Goal: Navigation & Orientation: Find specific page/section

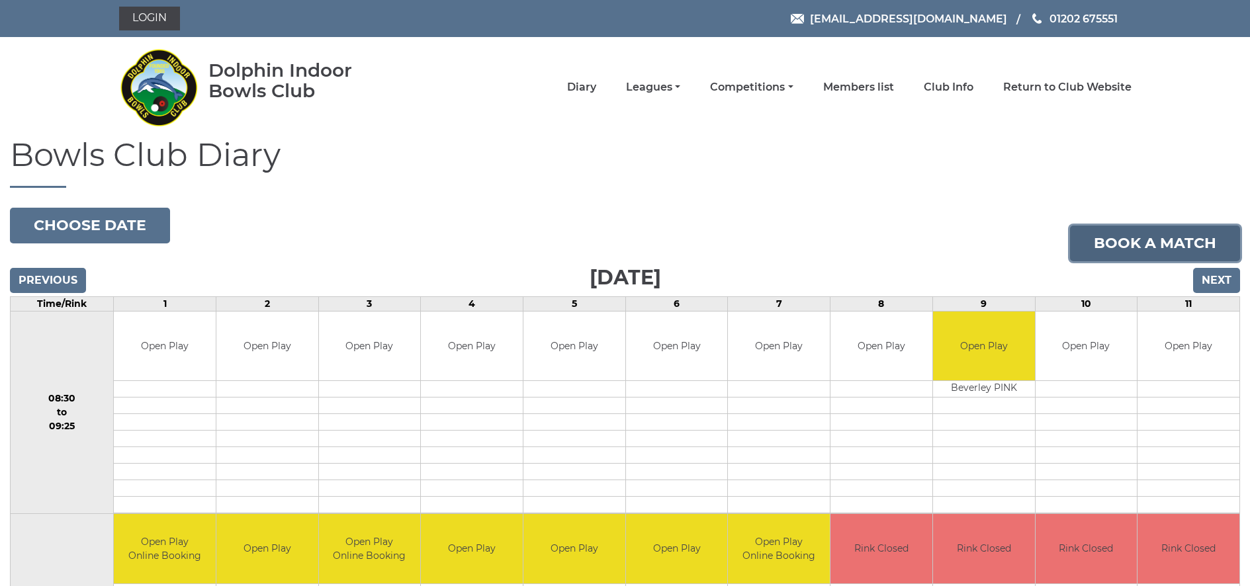
click at [1182, 253] on link "Book a match" at bounding box center [1155, 244] width 170 height 36
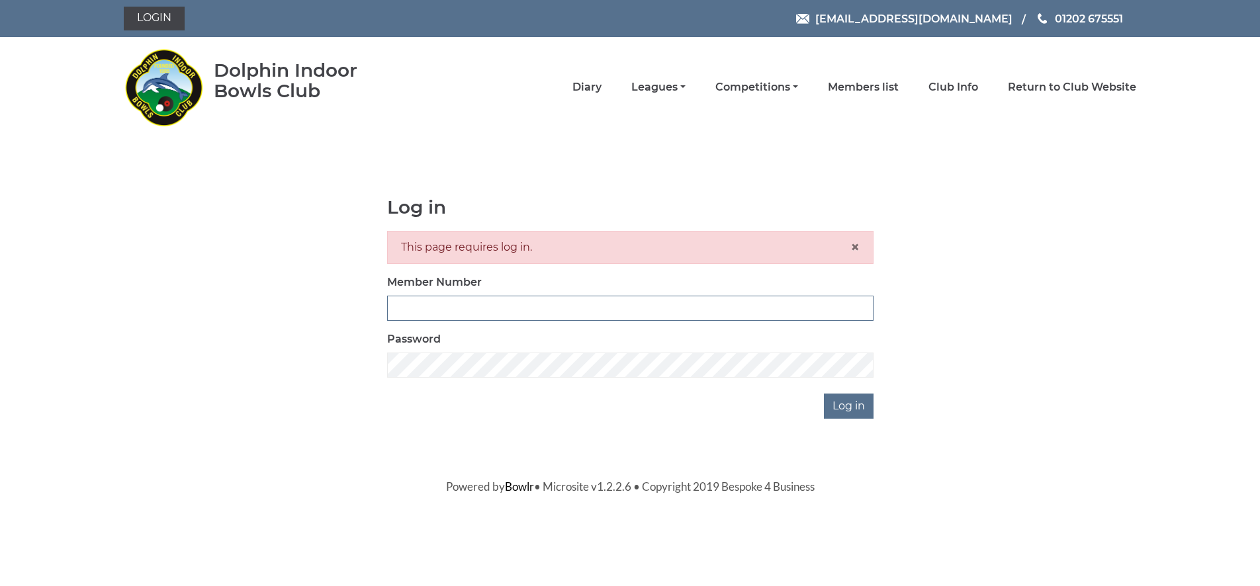
type input "0000"
click at [191, 92] on img at bounding box center [163, 87] width 79 height 93
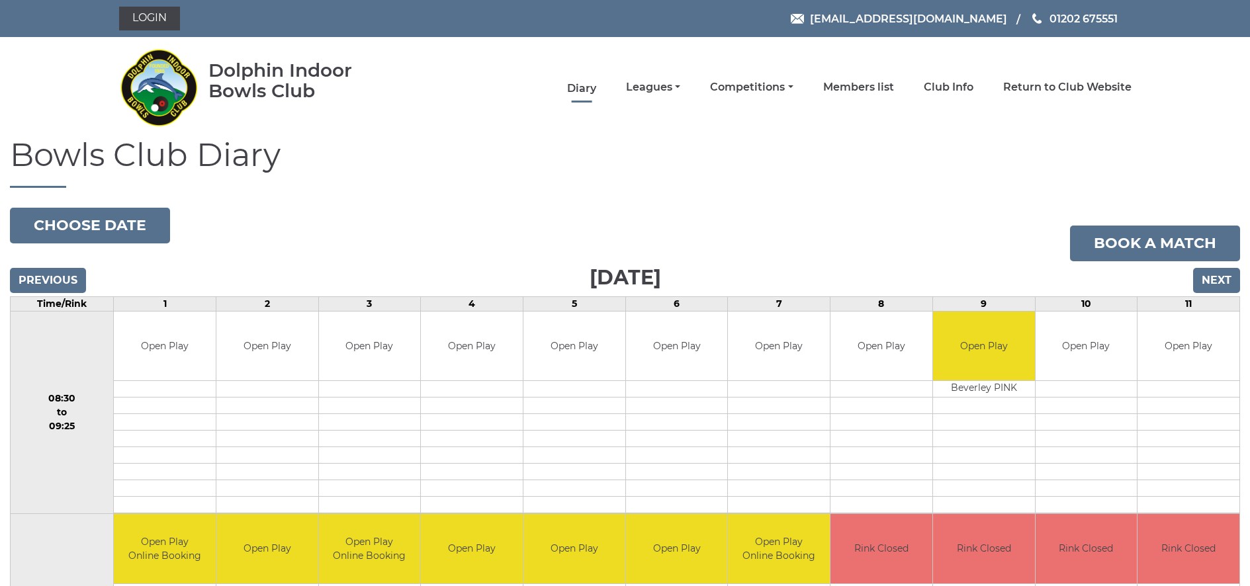
click at [596, 88] on link "Diary" at bounding box center [581, 88] width 29 height 15
click at [680, 86] on link "Leagues" at bounding box center [653, 88] width 54 height 15
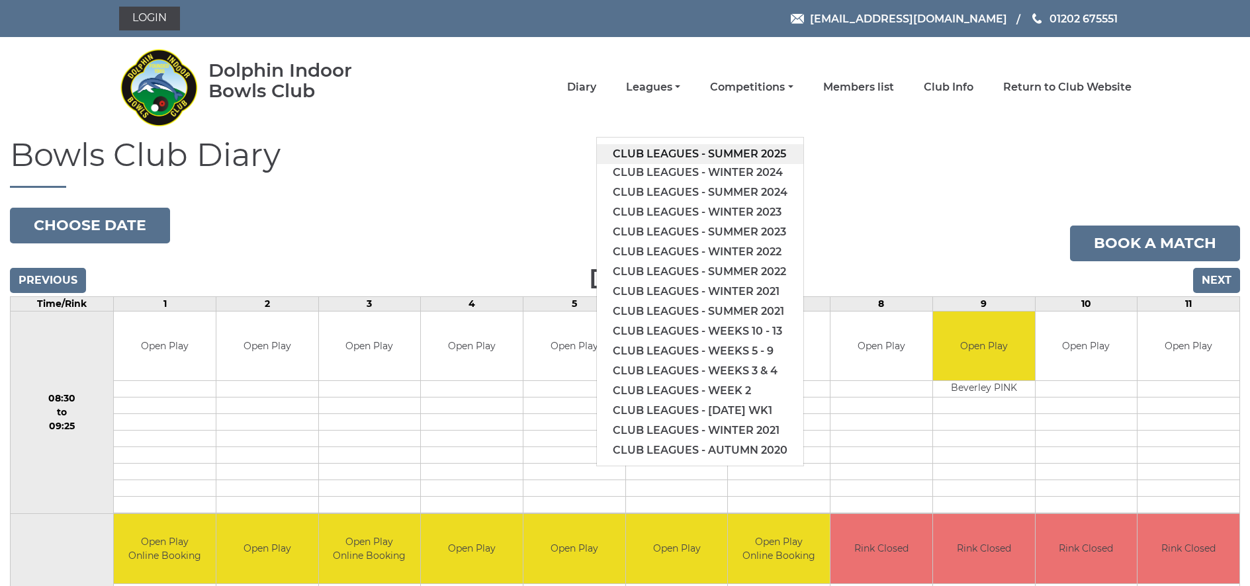
click at [720, 143] on li "Club leagues - Summer 2025" at bounding box center [700, 153] width 207 height 20
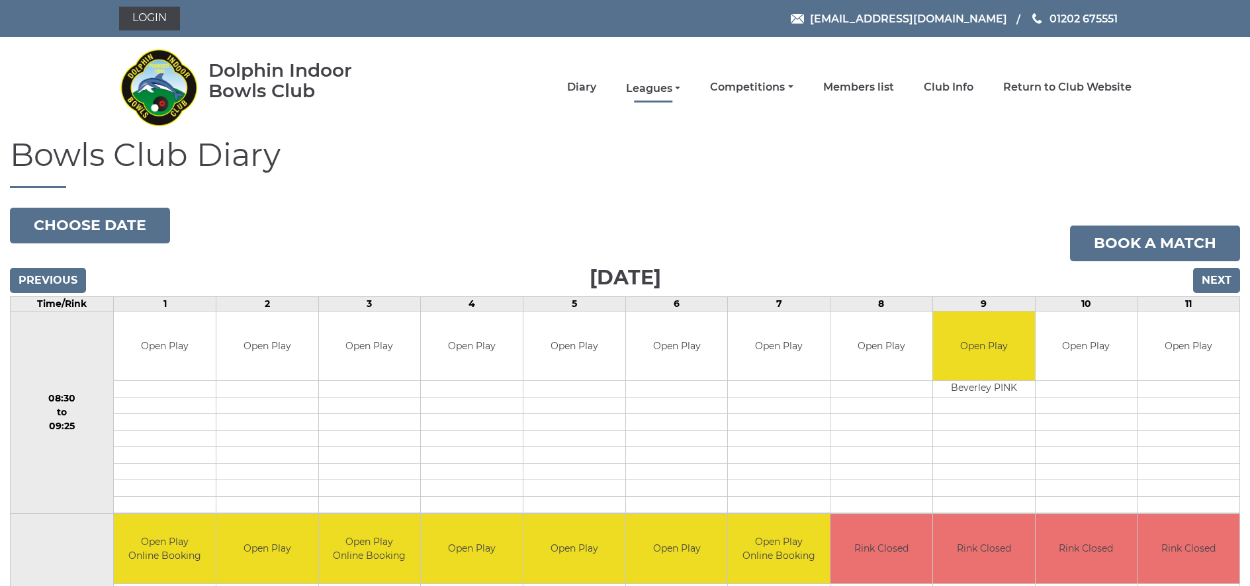
click at [680, 91] on link "Leagues" at bounding box center [653, 88] width 54 height 15
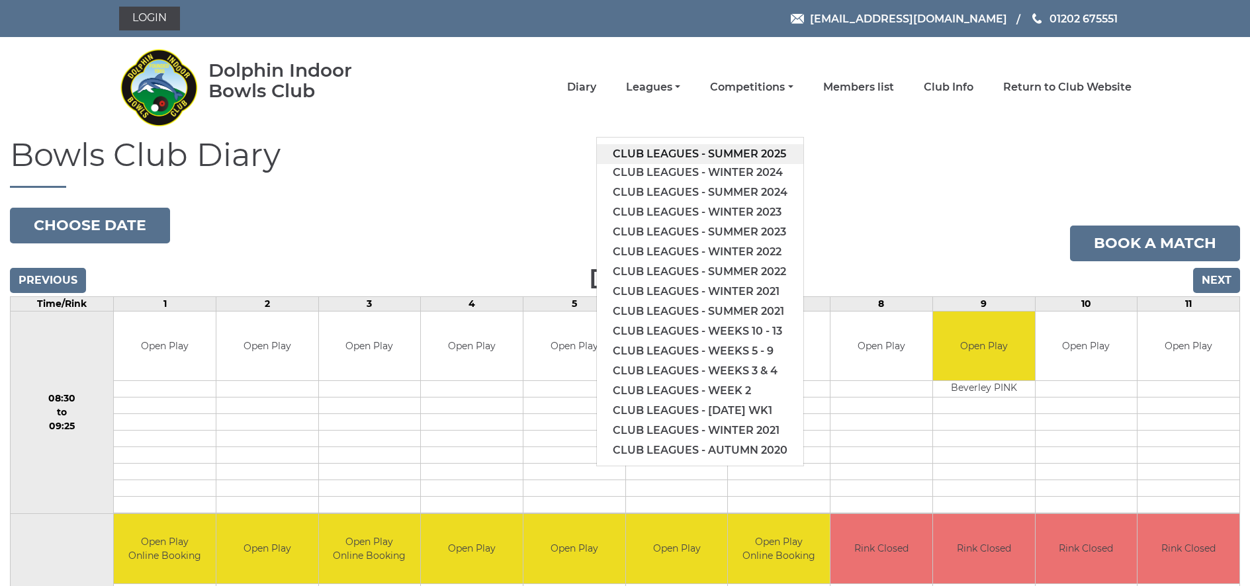
click at [692, 148] on link "Club leagues - Summer 2025" at bounding box center [700, 154] width 207 height 20
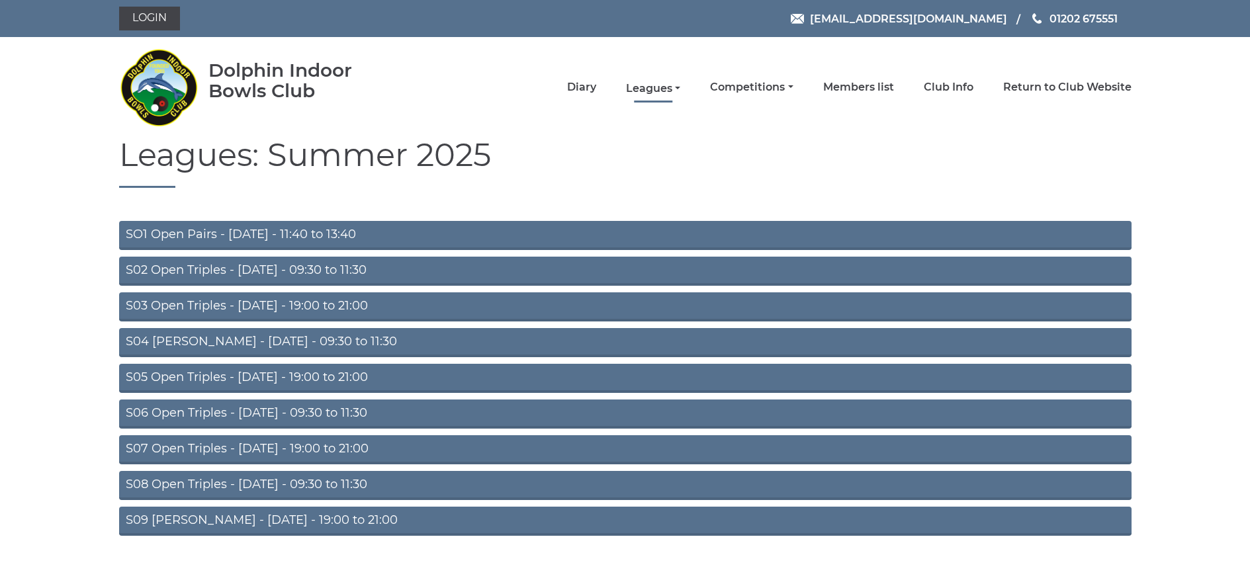
click at [680, 85] on link "Leagues" at bounding box center [653, 88] width 54 height 15
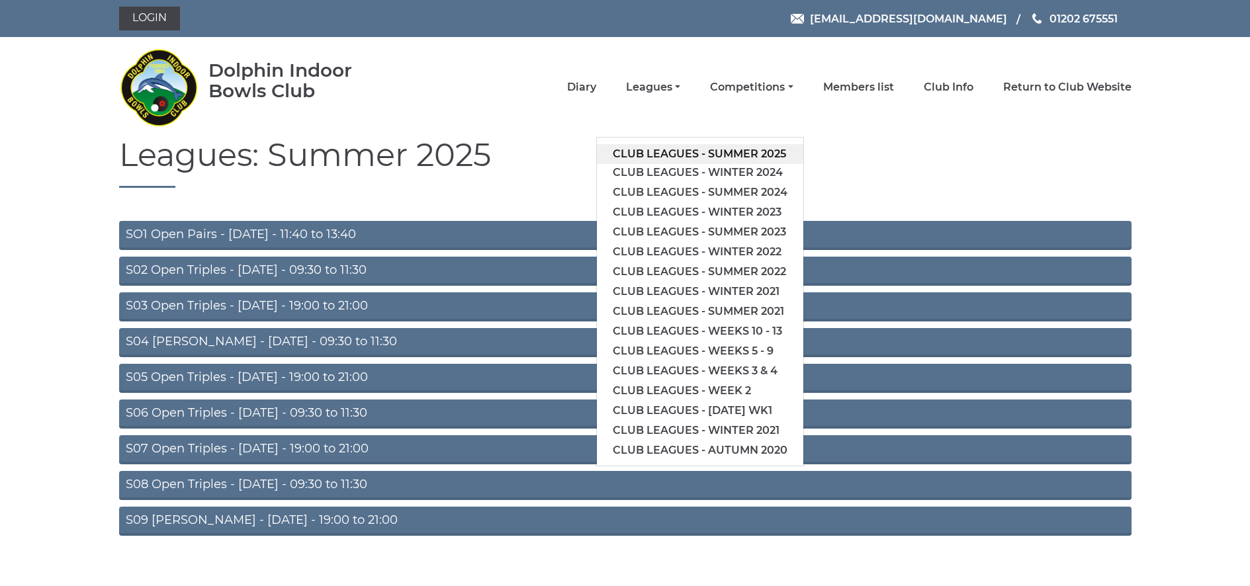
click at [684, 152] on link "Club leagues - Summer 2025" at bounding box center [700, 154] width 207 height 20
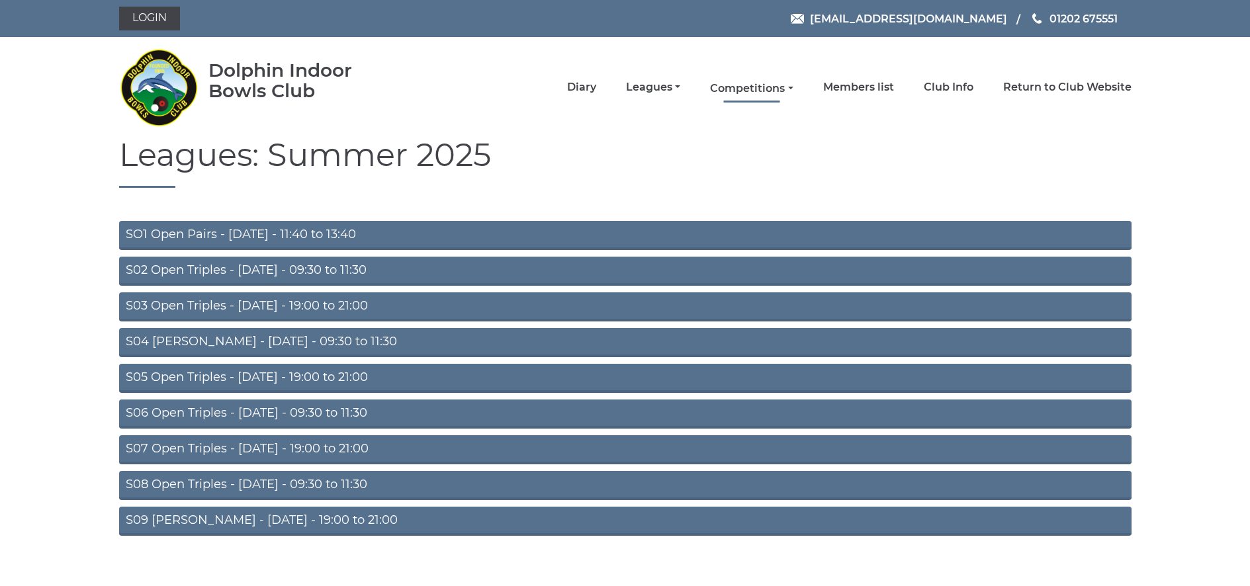
click at [771, 91] on link "Competitions" at bounding box center [751, 88] width 83 height 15
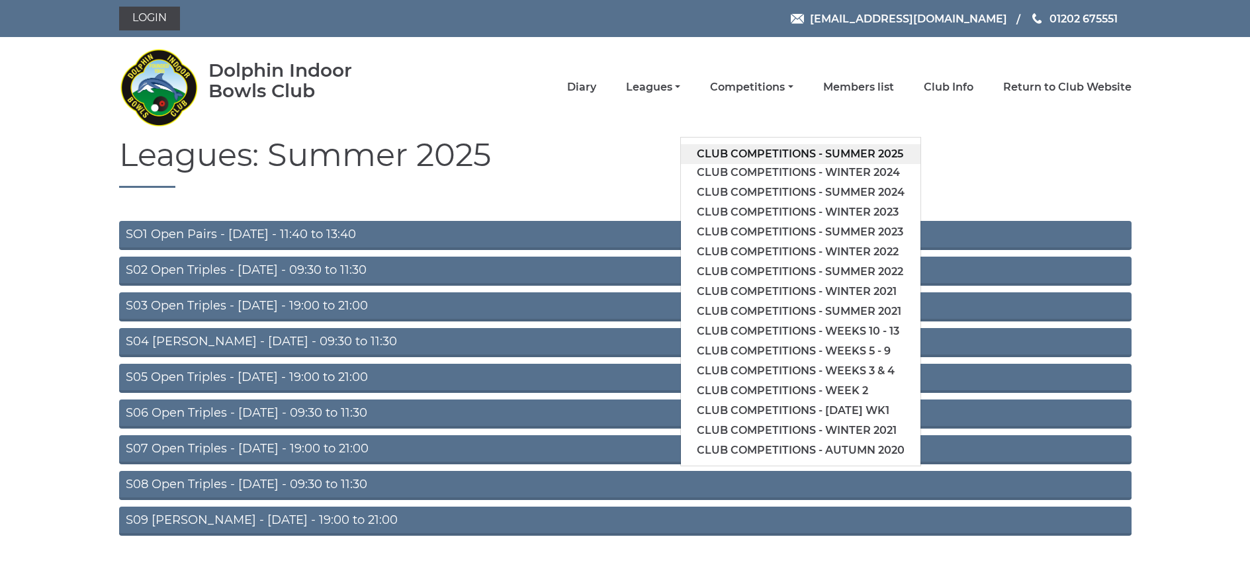
click at [787, 152] on link "Club competitions - Summer 2025" at bounding box center [801, 154] width 240 height 20
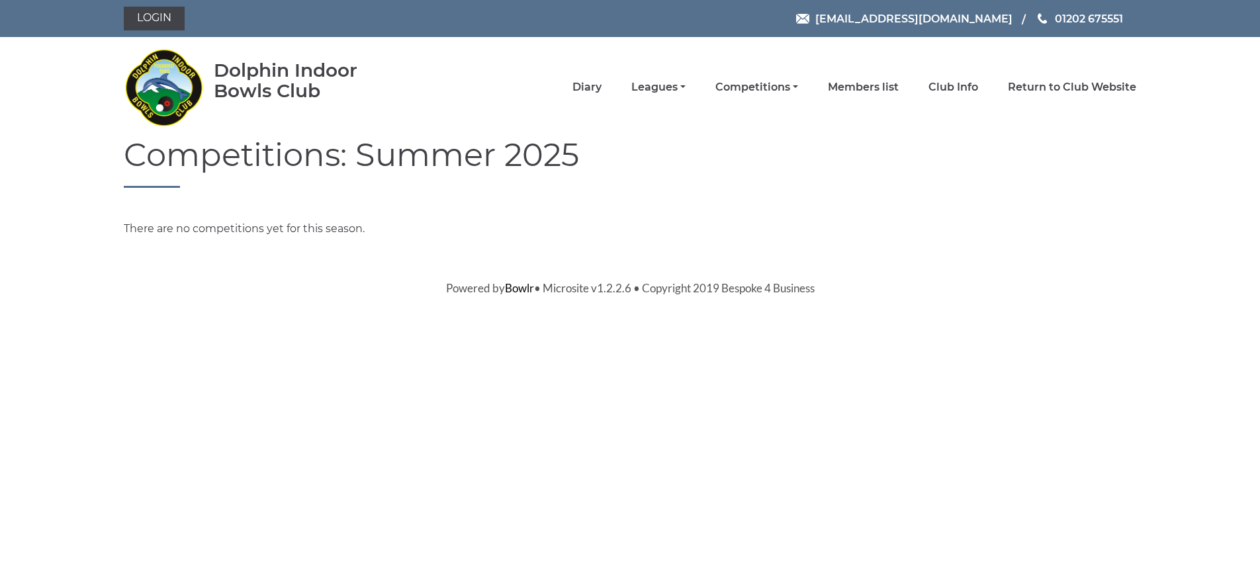
click at [798, 78] on li "Competitions Club competitions - Summer 2025 Club competitions - Winter 2024 Cl…" at bounding box center [742, 87] width 113 height 28
click at [798, 87] on link "Competitions" at bounding box center [756, 88] width 83 height 15
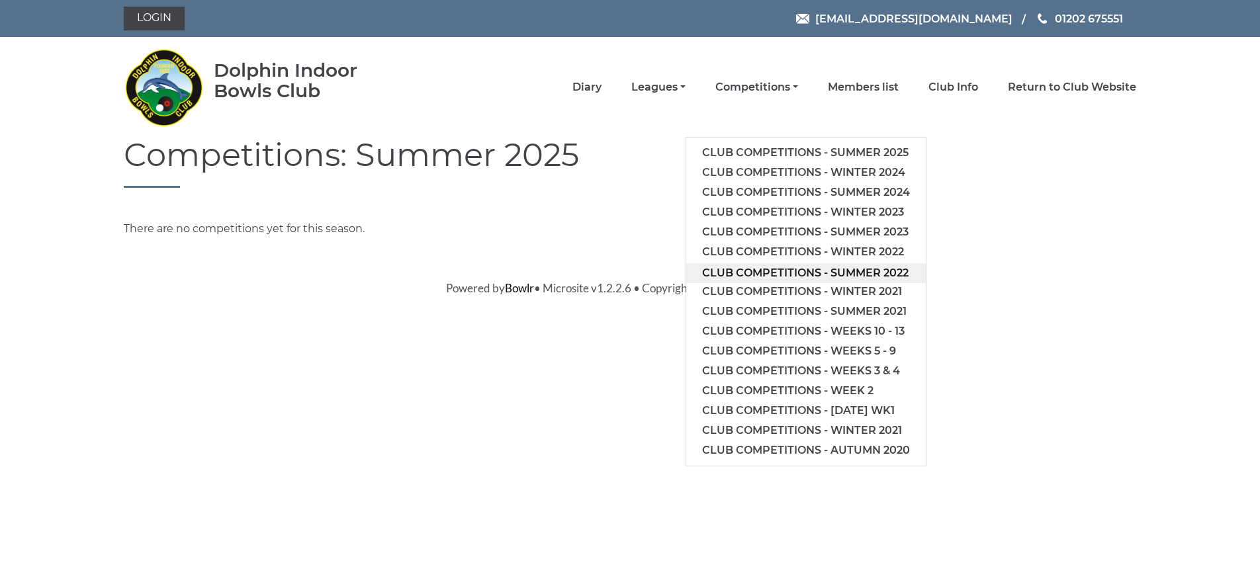
click at [784, 265] on link "Club competitions - Summer 2022" at bounding box center [806, 273] width 240 height 20
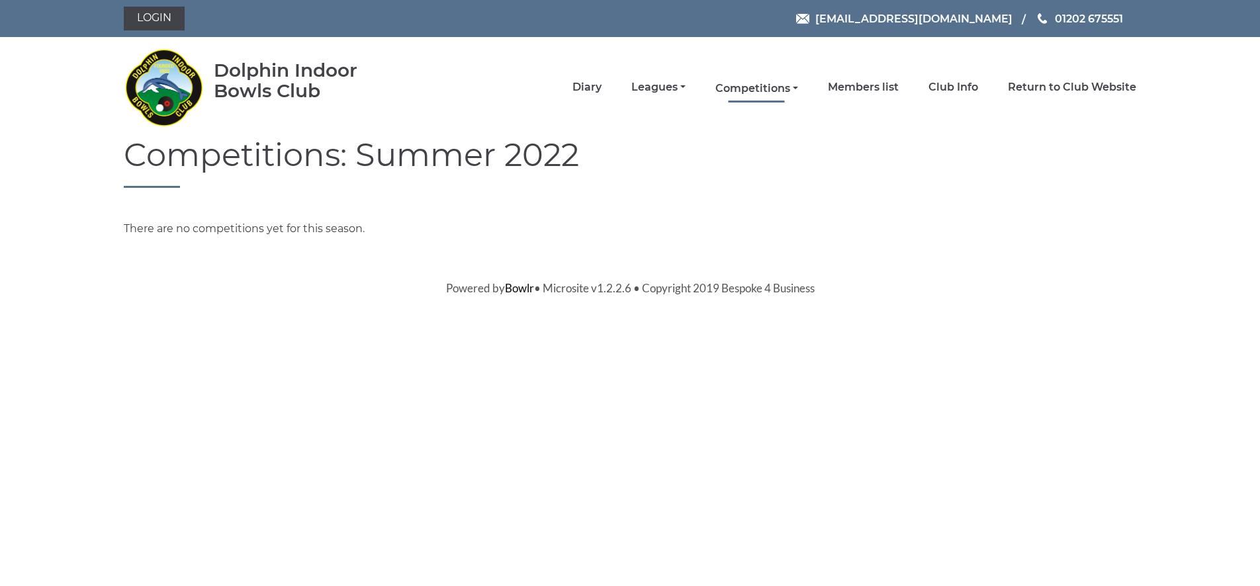
click at [798, 87] on link "Competitions" at bounding box center [756, 88] width 83 height 15
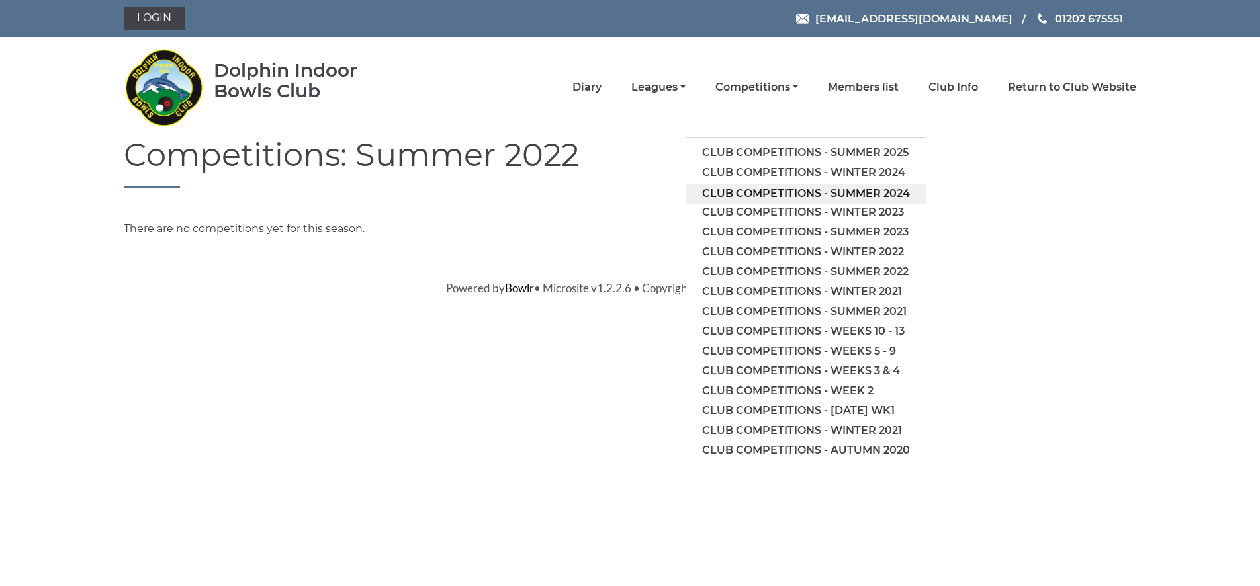
click at [830, 196] on link "Club competitions - Summer 2024" at bounding box center [806, 194] width 240 height 20
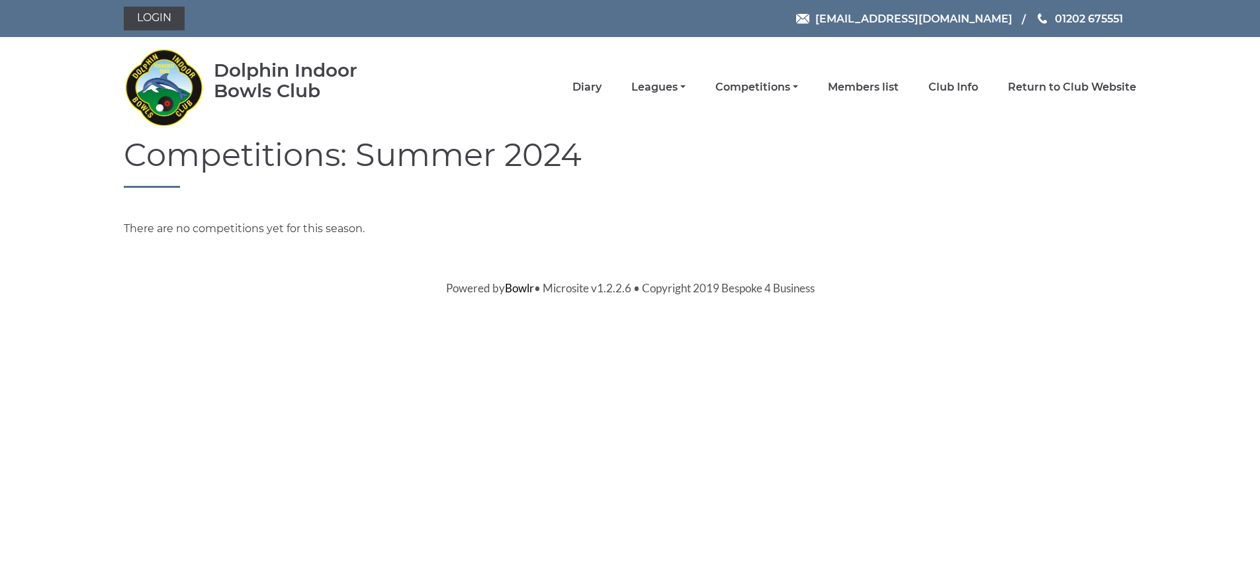
click at [798, 95] on li "Competitions Club competitions - Summer 2025 Club competitions - Winter 2024 Cl…" at bounding box center [742, 87] width 113 height 28
click at [798, 93] on link "Competitions" at bounding box center [756, 88] width 83 height 15
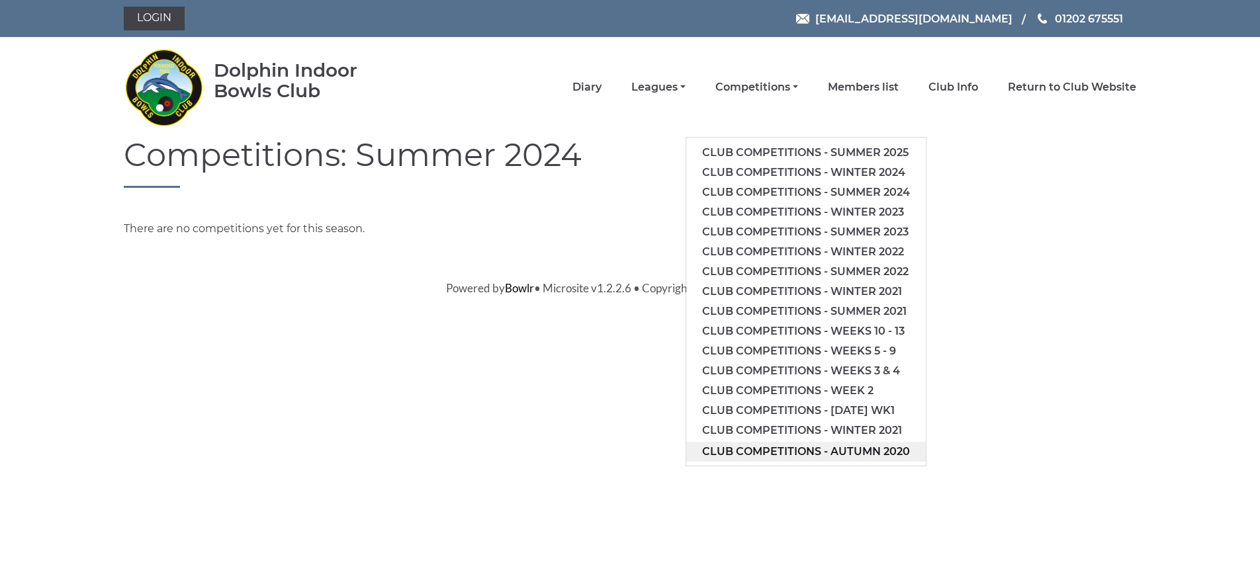
click at [877, 451] on link "Club competitions - Autumn 2020" at bounding box center [806, 452] width 240 height 20
